Goal: Navigation & Orientation: Find specific page/section

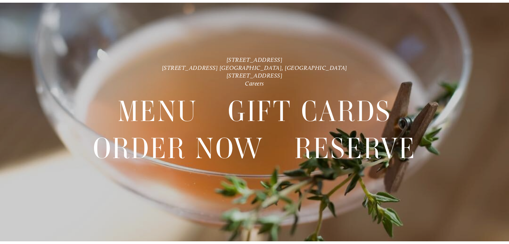
scroll to position [14, 0]
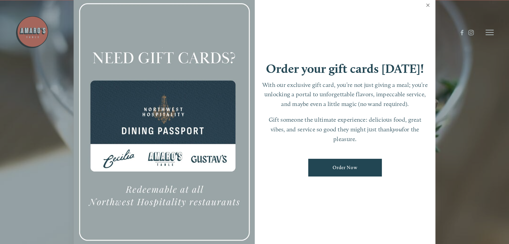
click at [427, 6] on link "Close" at bounding box center [428, 6] width 13 height 19
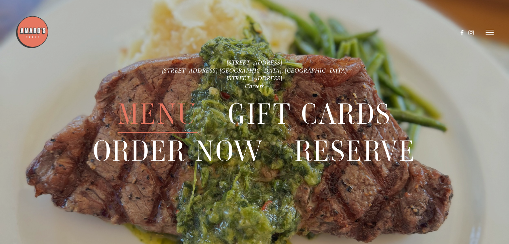
click at [159, 114] on span "Menu" at bounding box center [158, 114] width 80 height 37
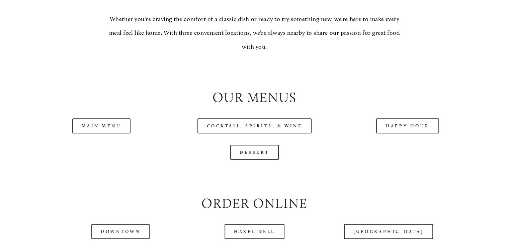
scroll to position [670, 0]
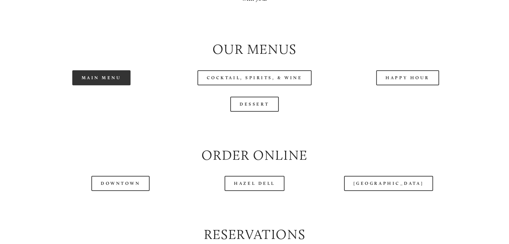
click at [85, 85] on link "Main Menu" at bounding box center [101, 77] width 59 height 15
